Goal: Obtain resource: Download file/media

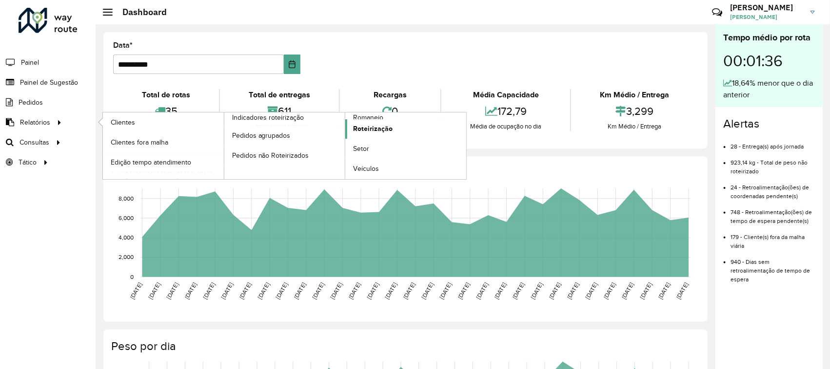
click at [359, 120] on link "Roteirização" at bounding box center [405, 128] width 121 height 19
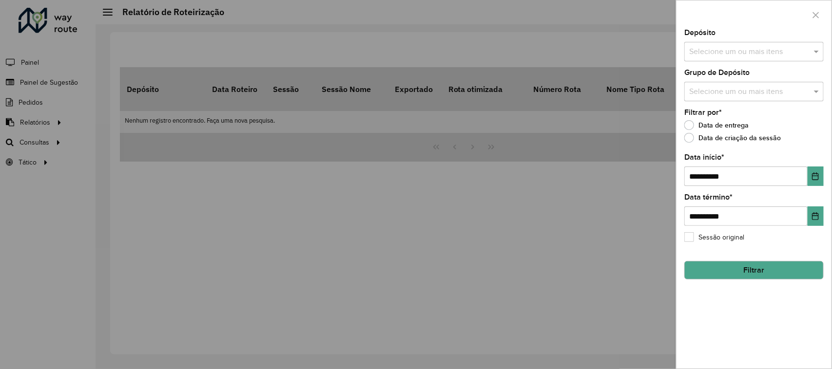
click at [32, 124] on div at bounding box center [416, 184] width 832 height 369
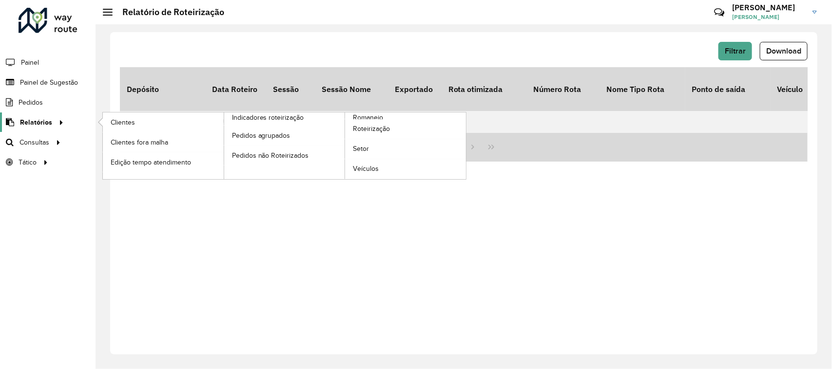
click at [38, 121] on span "Relatórios" at bounding box center [36, 122] width 32 height 10
click at [376, 118] on span "Romaneio" at bounding box center [369, 118] width 32 height 10
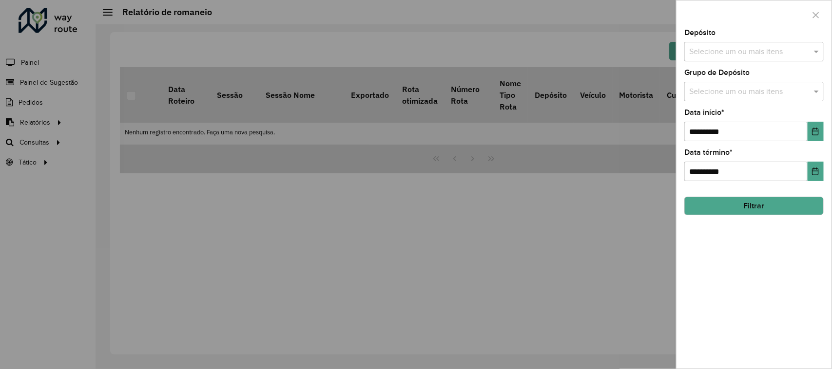
click at [724, 205] on button "Filtrar" at bounding box center [753, 206] width 139 height 19
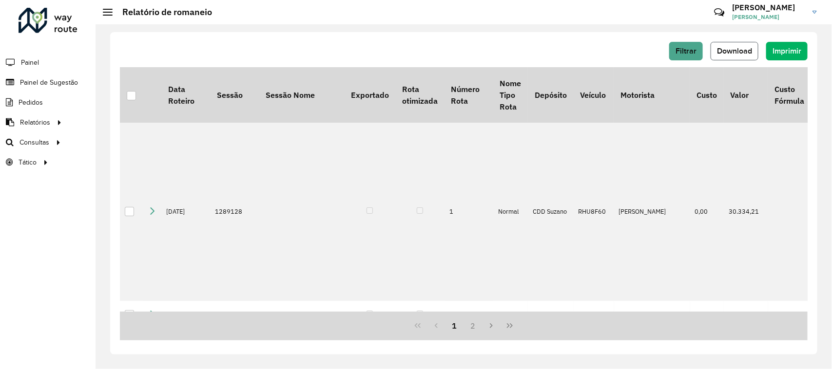
click at [742, 59] on button "Download" at bounding box center [735, 51] width 48 height 19
